Goal: Task Accomplishment & Management: Use online tool/utility

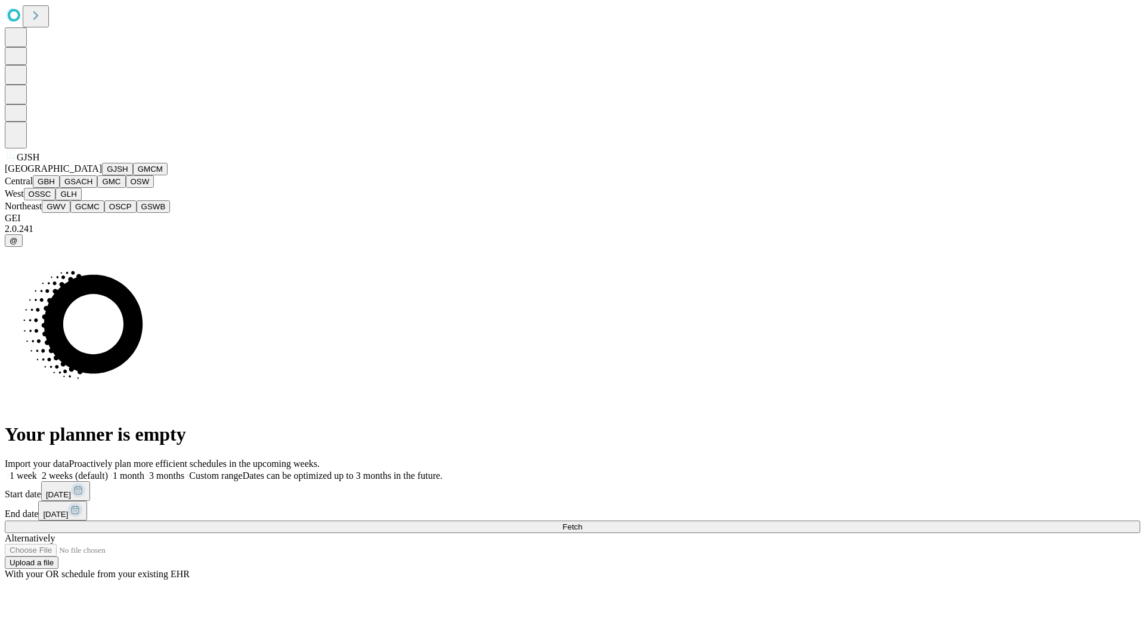
click at [102, 175] on button "GJSH" at bounding box center [117, 169] width 31 height 13
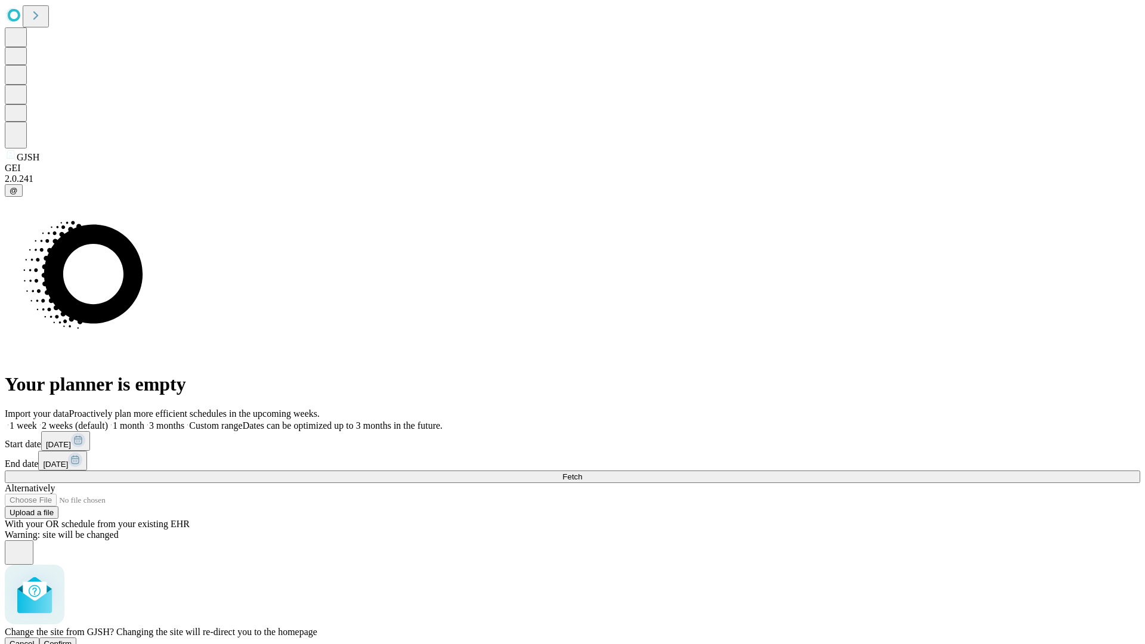
click at [72, 639] on span "Confirm" at bounding box center [58, 643] width 28 height 9
click at [108, 420] on label "2 weeks (default)" at bounding box center [72, 425] width 71 height 10
click at [582, 472] on span "Fetch" at bounding box center [572, 476] width 20 height 9
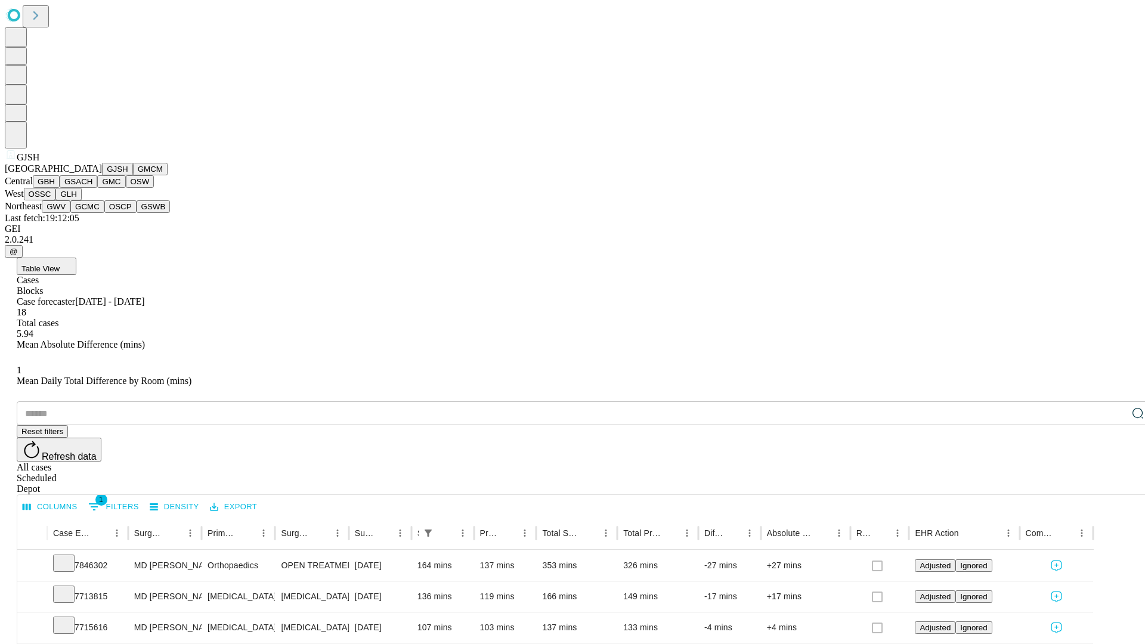
click at [133, 175] on button "GMCM" at bounding box center [150, 169] width 35 height 13
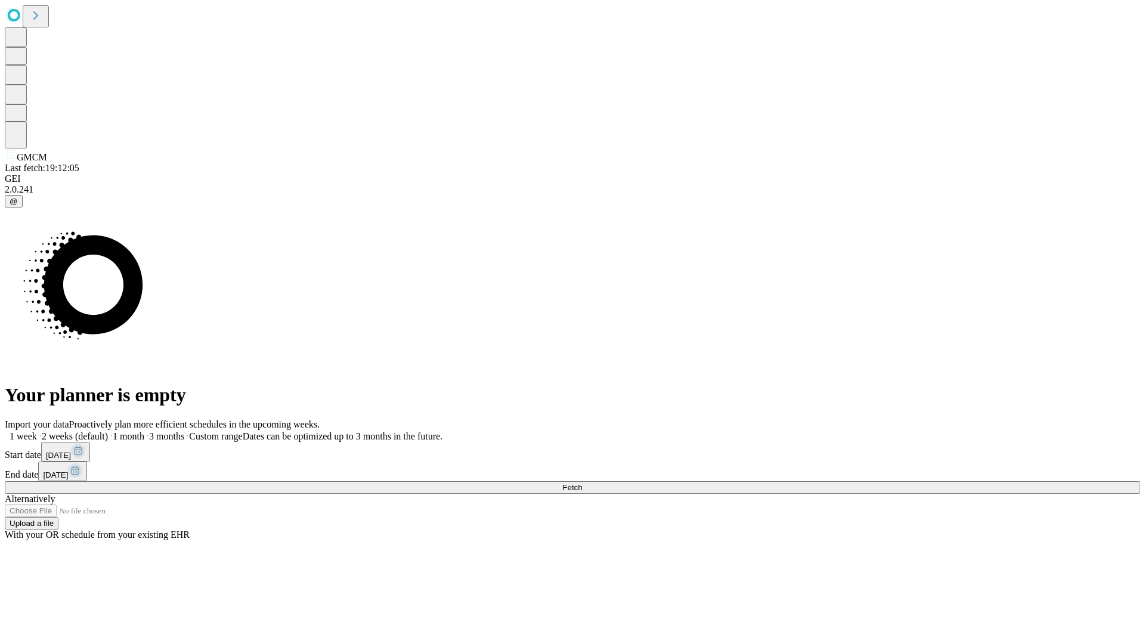
click at [582, 483] on span "Fetch" at bounding box center [572, 487] width 20 height 9
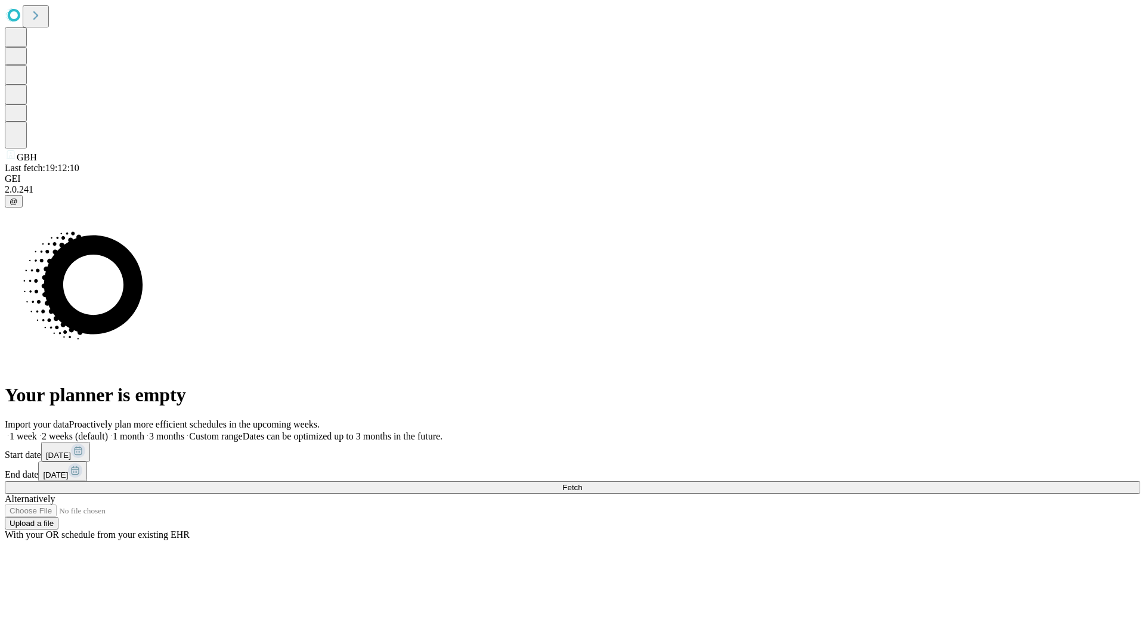
click at [108, 431] on label "2 weeks (default)" at bounding box center [72, 436] width 71 height 10
click at [582, 483] on span "Fetch" at bounding box center [572, 487] width 20 height 9
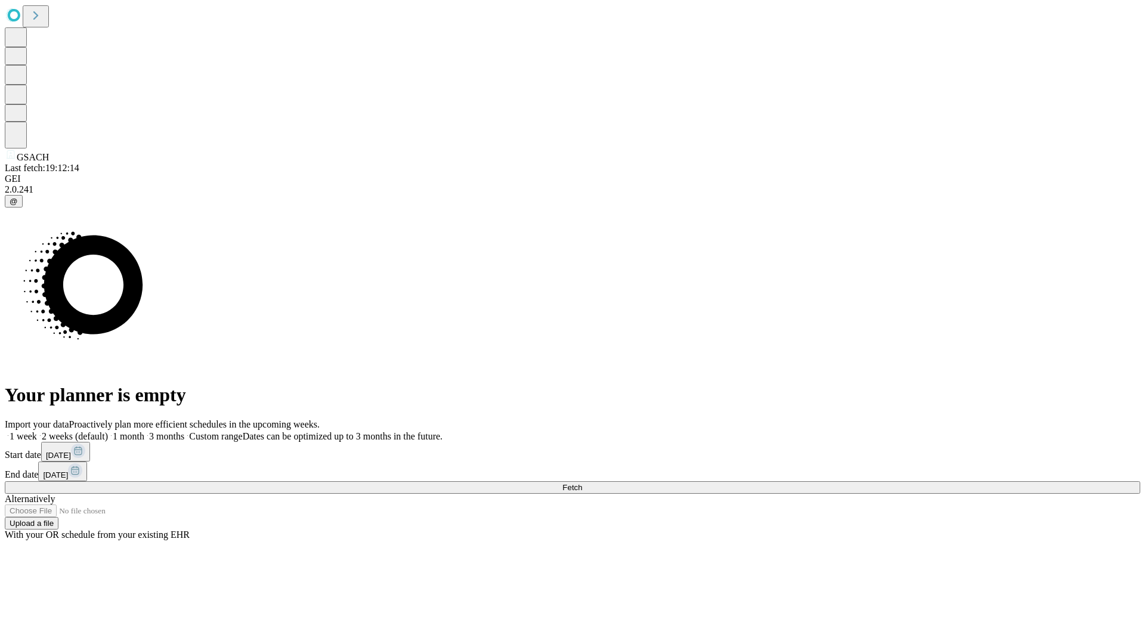
click at [108, 431] on label "2 weeks (default)" at bounding box center [72, 436] width 71 height 10
click at [582, 483] on span "Fetch" at bounding box center [572, 487] width 20 height 9
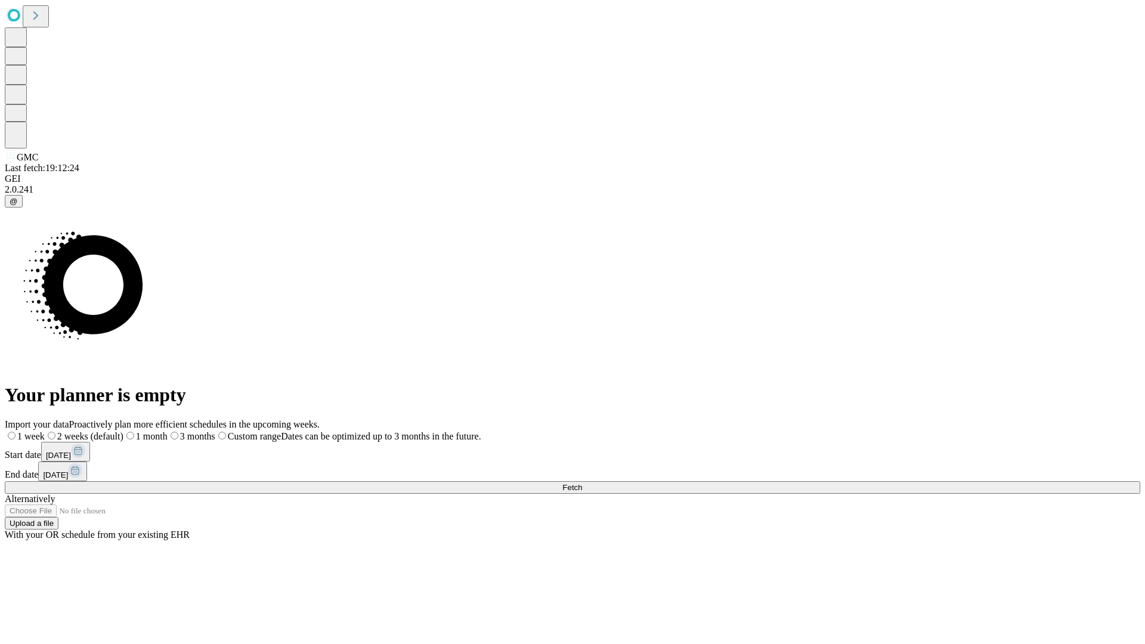
click at [123, 431] on label "2 weeks (default)" at bounding box center [84, 436] width 79 height 10
click at [582, 483] on span "Fetch" at bounding box center [572, 487] width 20 height 9
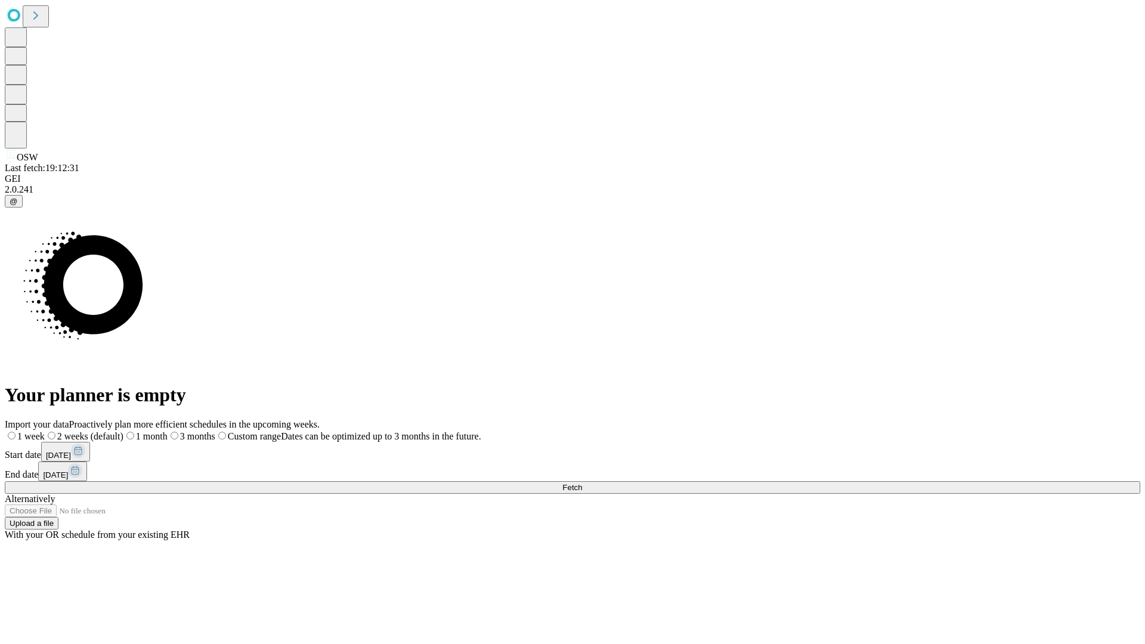
click at [123, 431] on label "2 weeks (default)" at bounding box center [84, 436] width 79 height 10
click at [582, 483] on span "Fetch" at bounding box center [572, 487] width 20 height 9
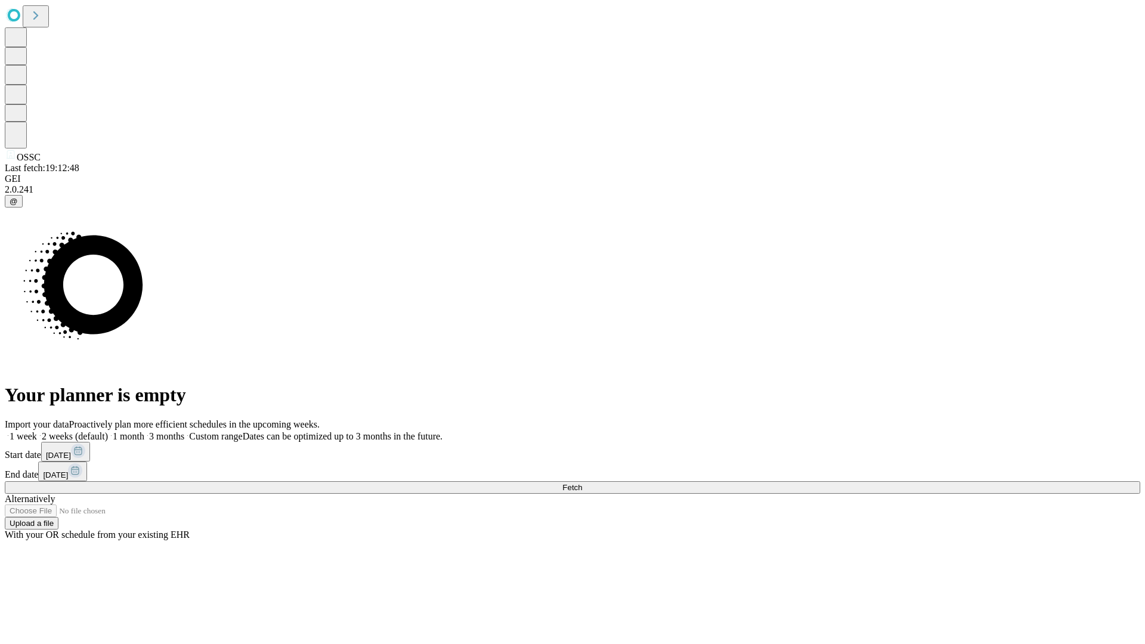
click at [108, 431] on label "2 weeks (default)" at bounding box center [72, 436] width 71 height 10
click at [582, 483] on span "Fetch" at bounding box center [572, 487] width 20 height 9
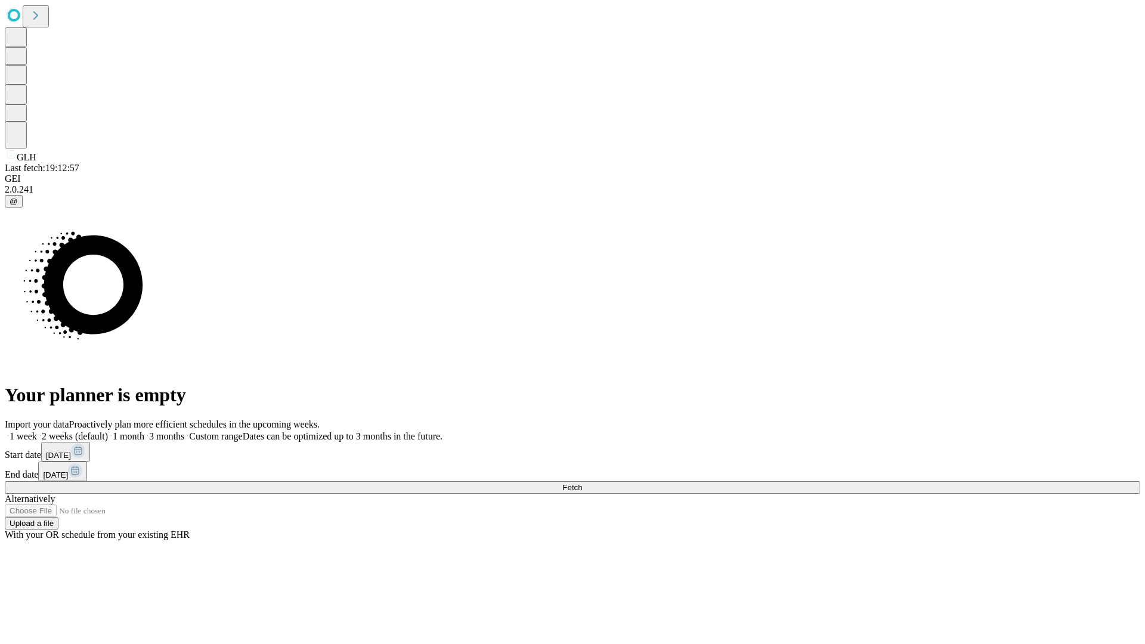
click at [108, 431] on label "2 weeks (default)" at bounding box center [72, 436] width 71 height 10
click at [582, 483] on span "Fetch" at bounding box center [572, 487] width 20 height 9
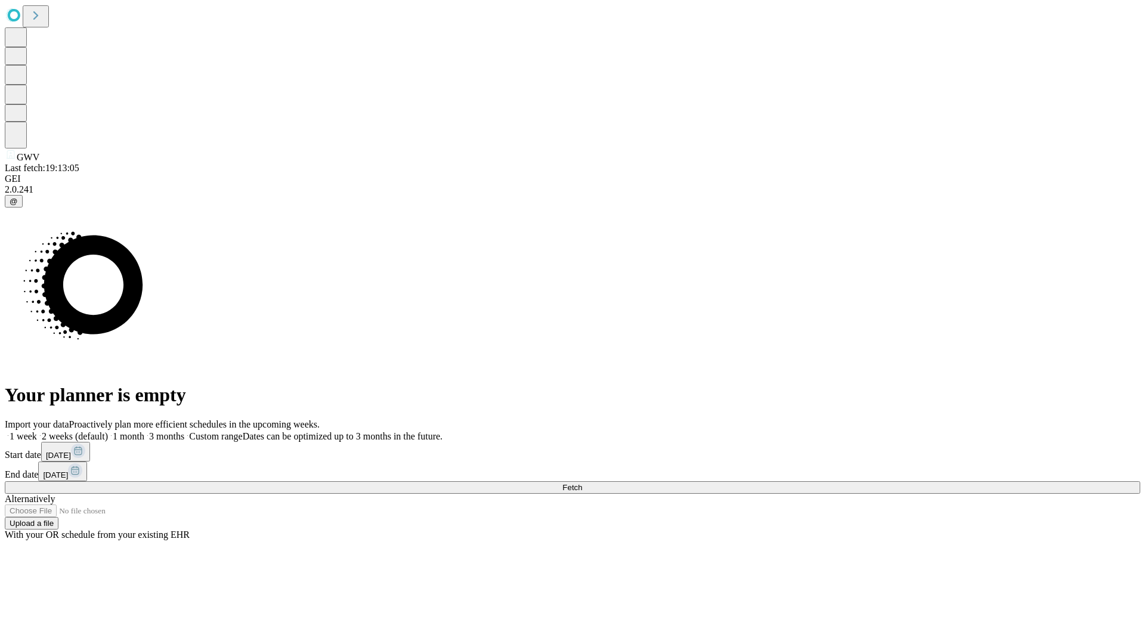
click at [582, 483] on span "Fetch" at bounding box center [572, 487] width 20 height 9
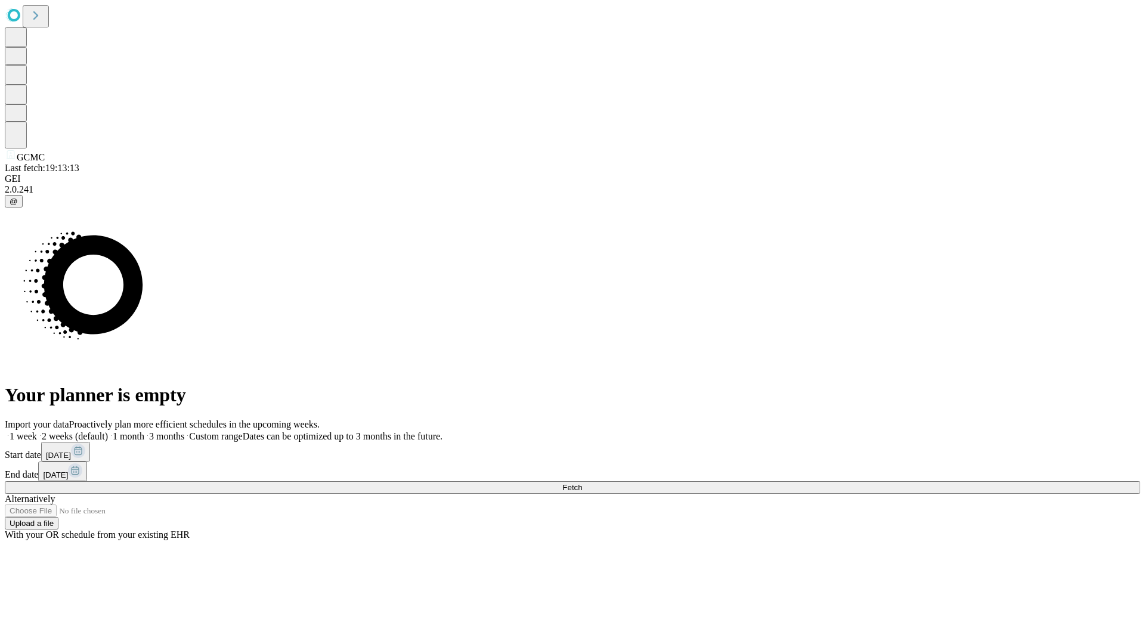
click at [108, 431] on label "2 weeks (default)" at bounding box center [72, 436] width 71 height 10
click at [582, 483] on span "Fetch" at bounding box center [572, 487] width 20 height 9
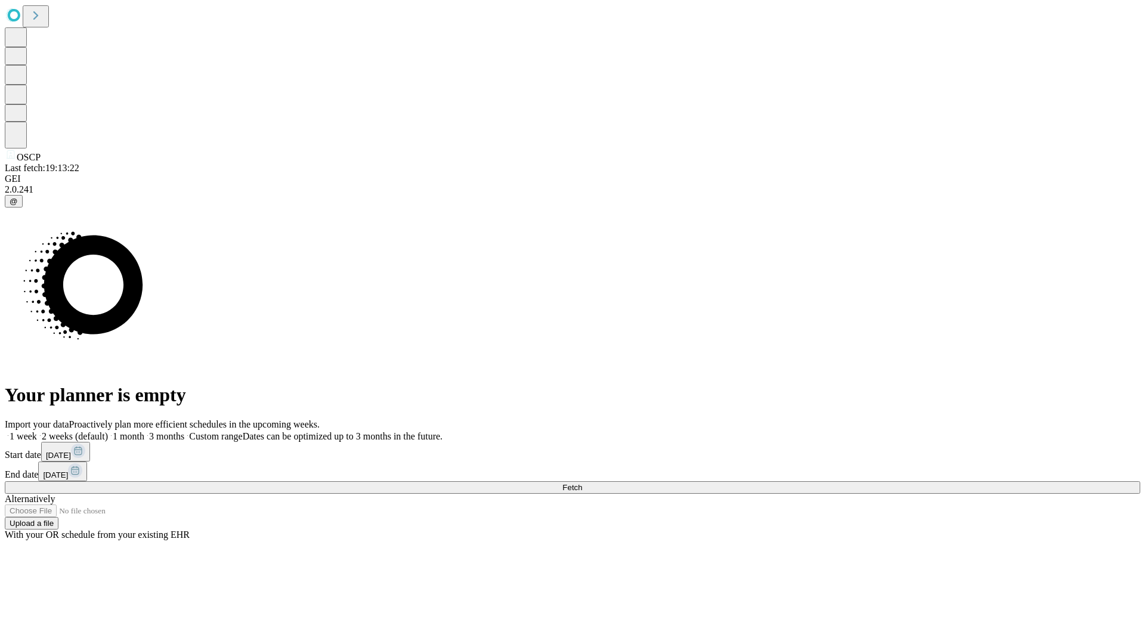
click at [108, 431] on label "2 weeks (default)" at bounding box center [72, 436] width 71 height 10
click at [582, 483] on span "Fetch" at bounding box center [572, 487] width 20 height 9
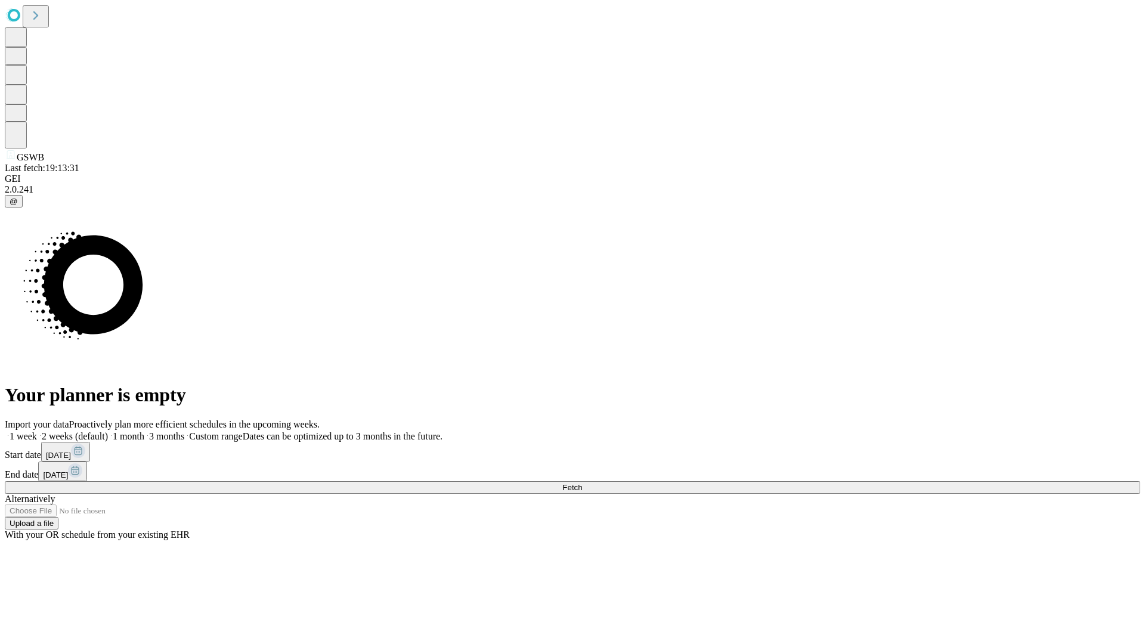
click at [108, 431] on label "2 weeks (default)" at bounding box center [72, 436] width 71 height 10
click at [582, 483] on span "Fetch" at bounding box center [572, 487] width 20 height 9
